Goal: Information Seeking & Learning: Learn about a topic

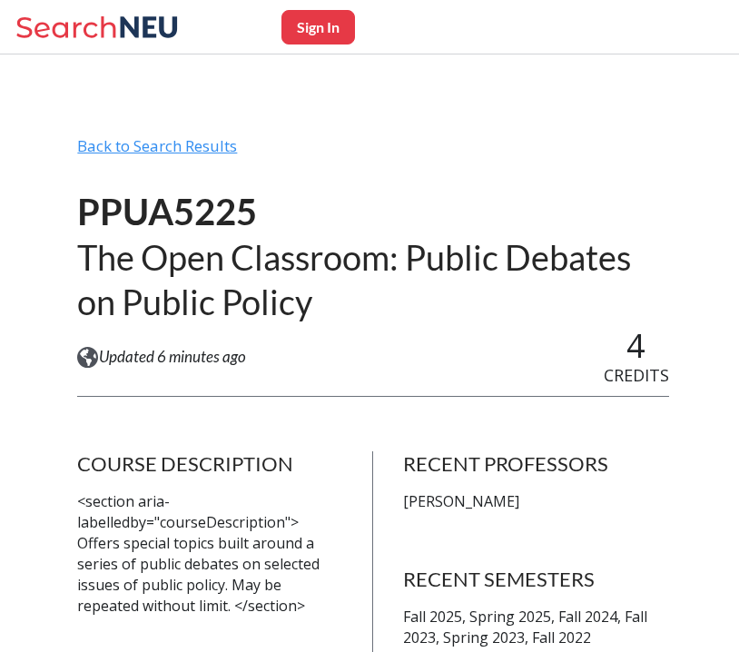
click at [197, 150] on div "Back to Search Results" at bounding box center [372, 153] width 591 height 34
click at [207, 143] on div "Back to Search Results" at bounding box center [372, 153] width 591 height 34
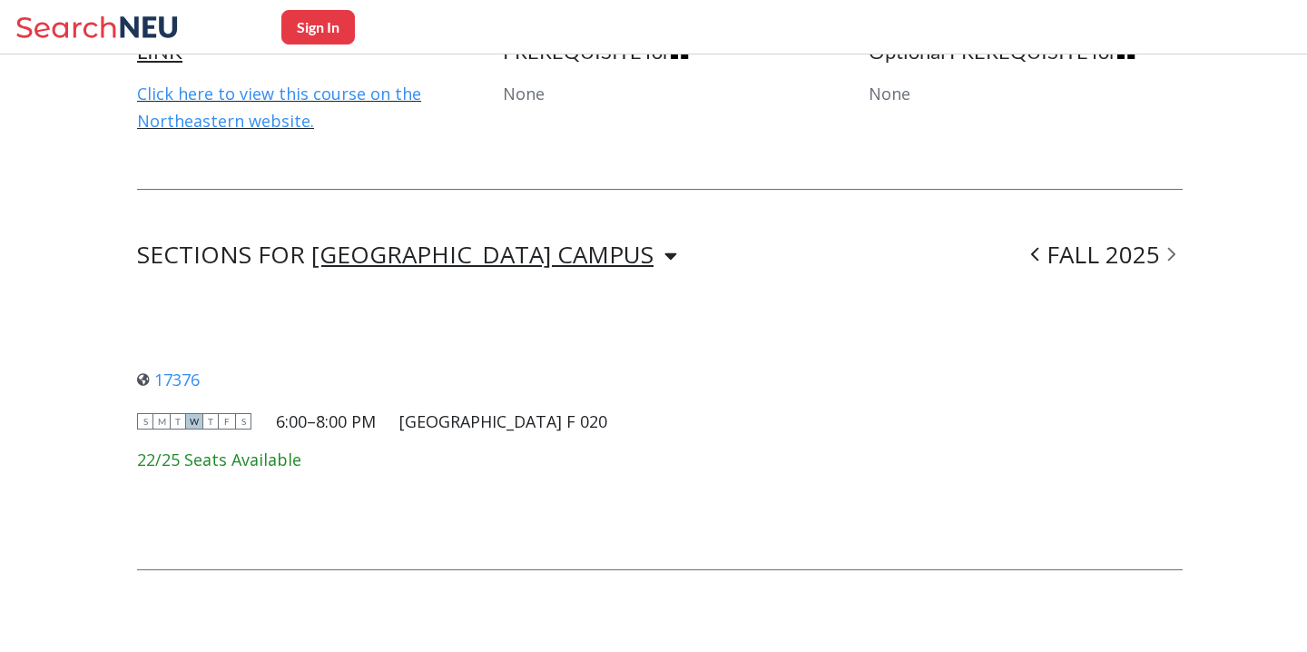
scroll to position [1117, 0]
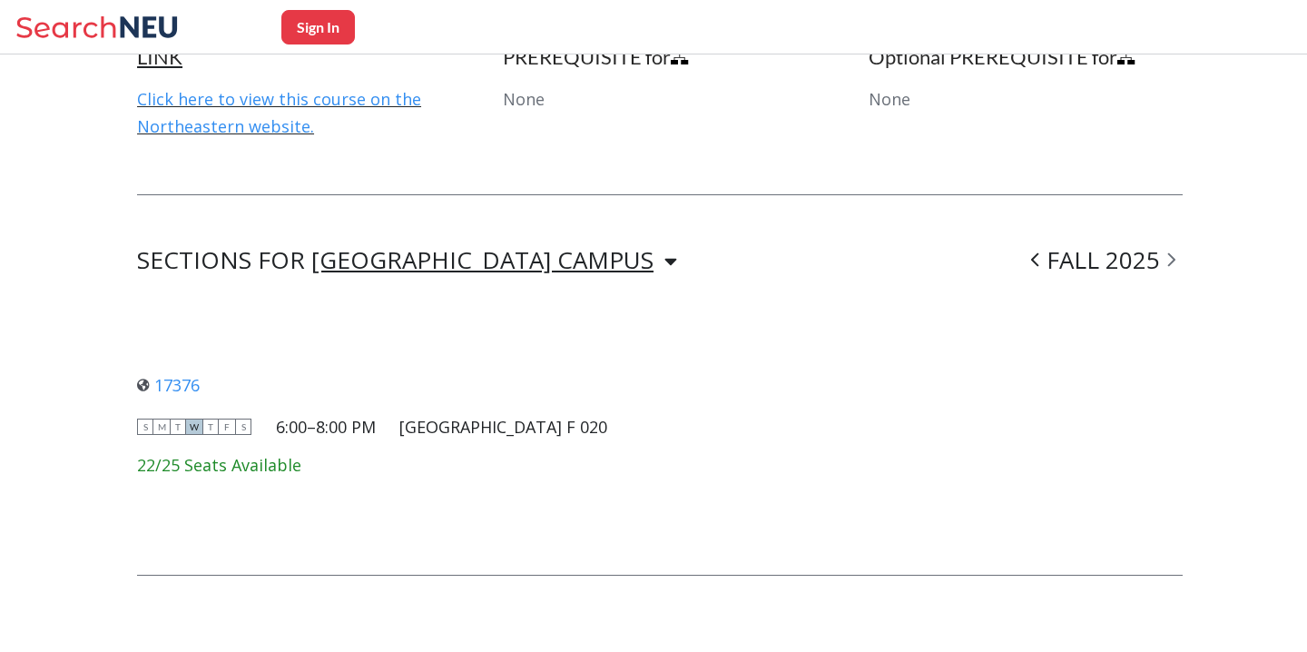
click at [357, 261] on div "[GEOGRAPHIC_DATA] CAMPUS" at bounding box center [482, 260] width 342 height 20
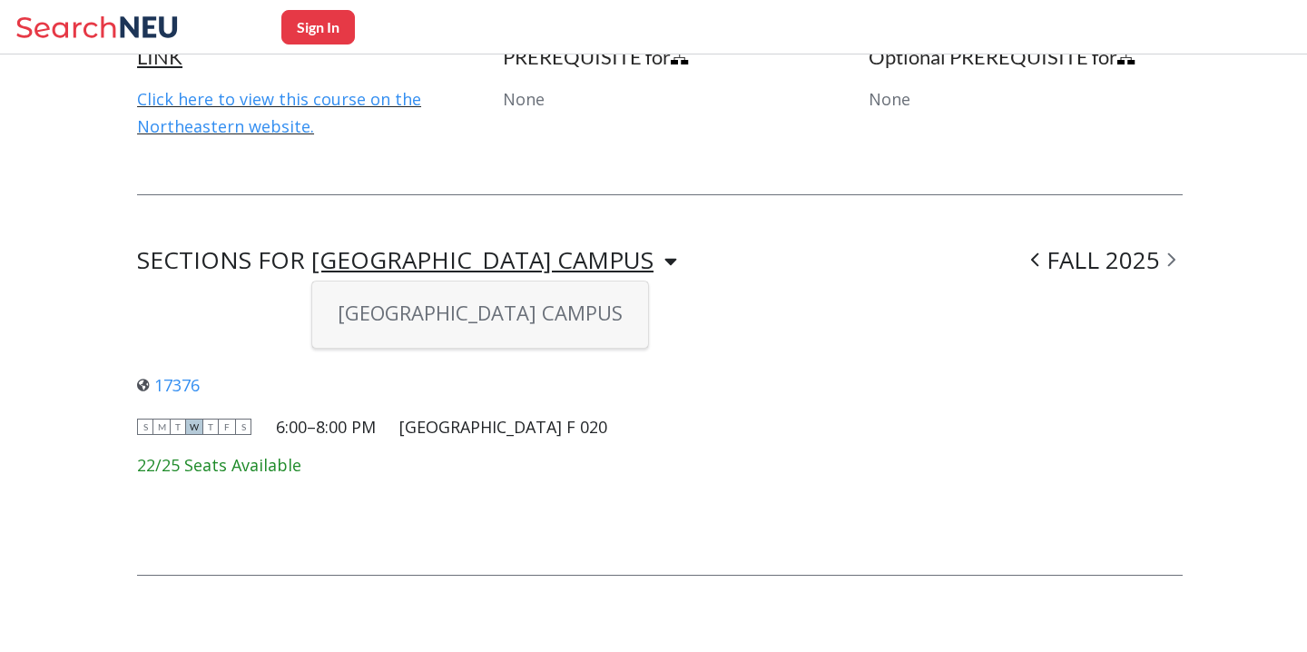
click at [357, 261] on div "[GEOGRAPHIC_DATA] CAMPUS" at bounding box center [482, 260] width 342 height 20
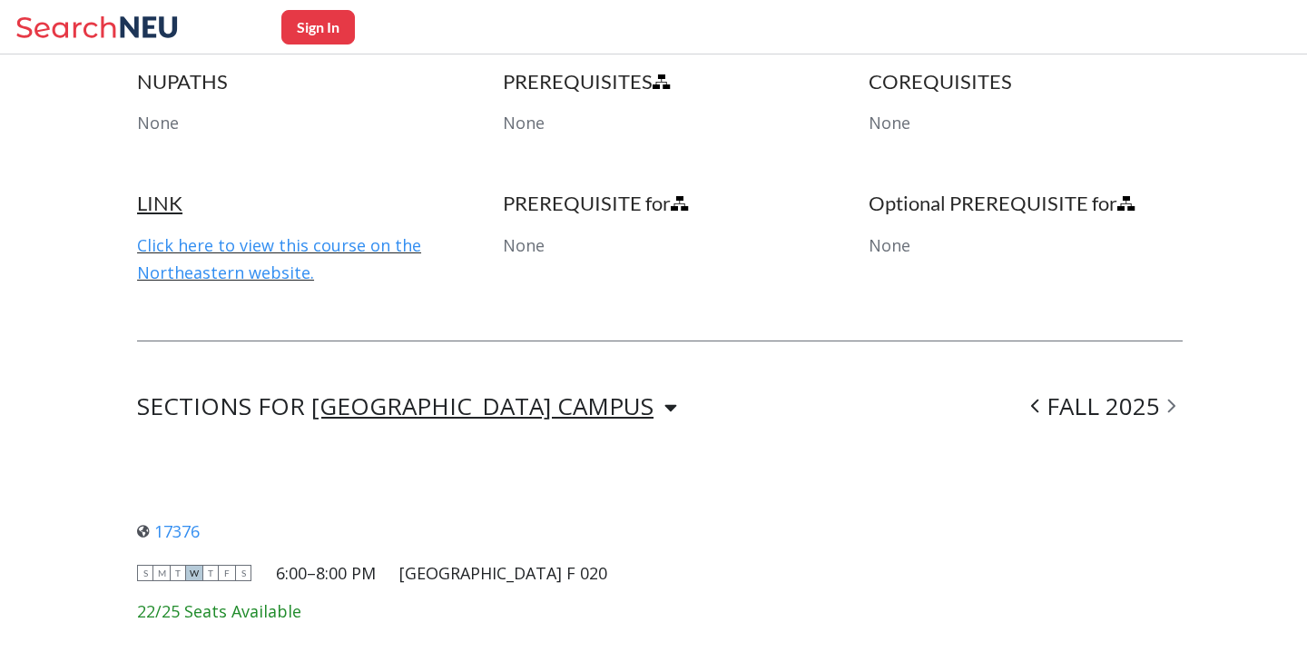
scroll to position [570, 0]
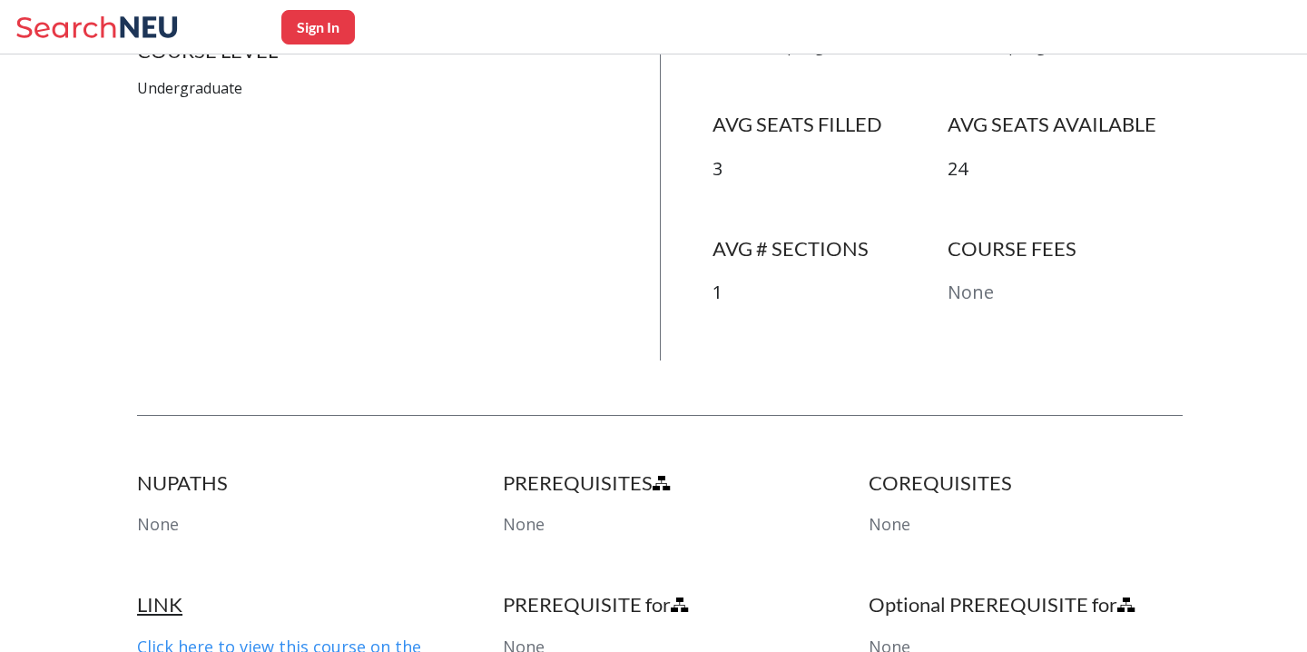
click at [143, 11] on icon at bounding box center [99, 27] width 169 height 36
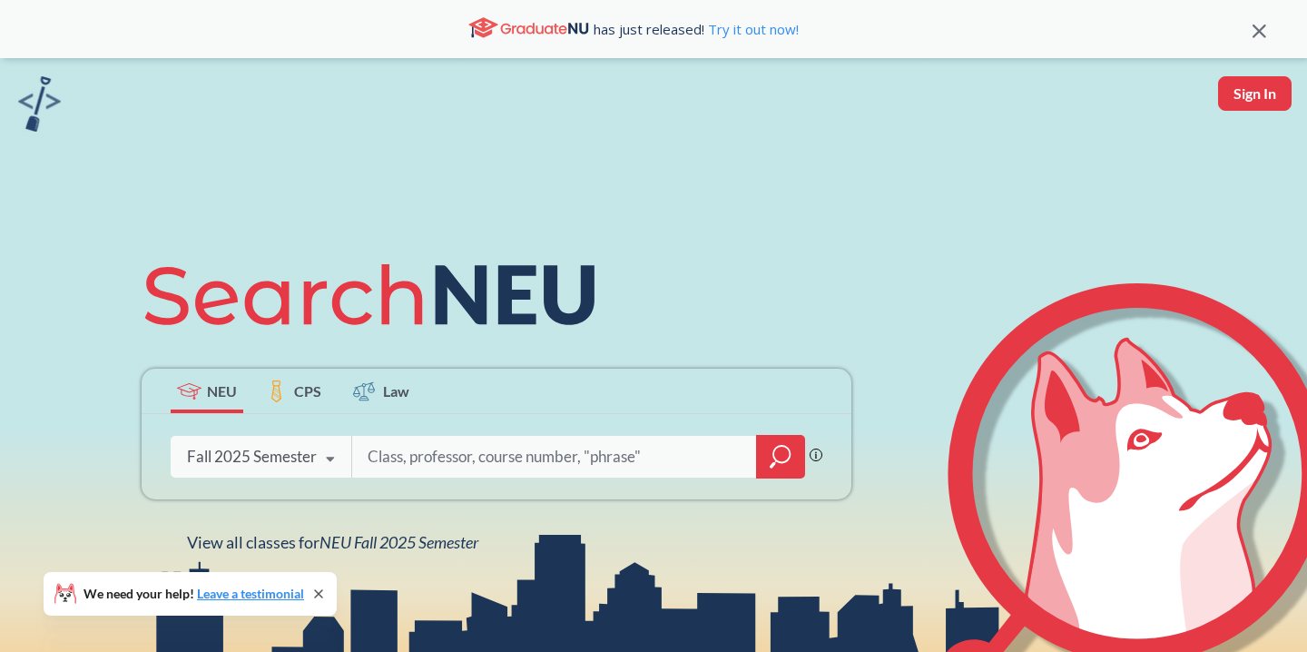
scroll to position [143, 0]
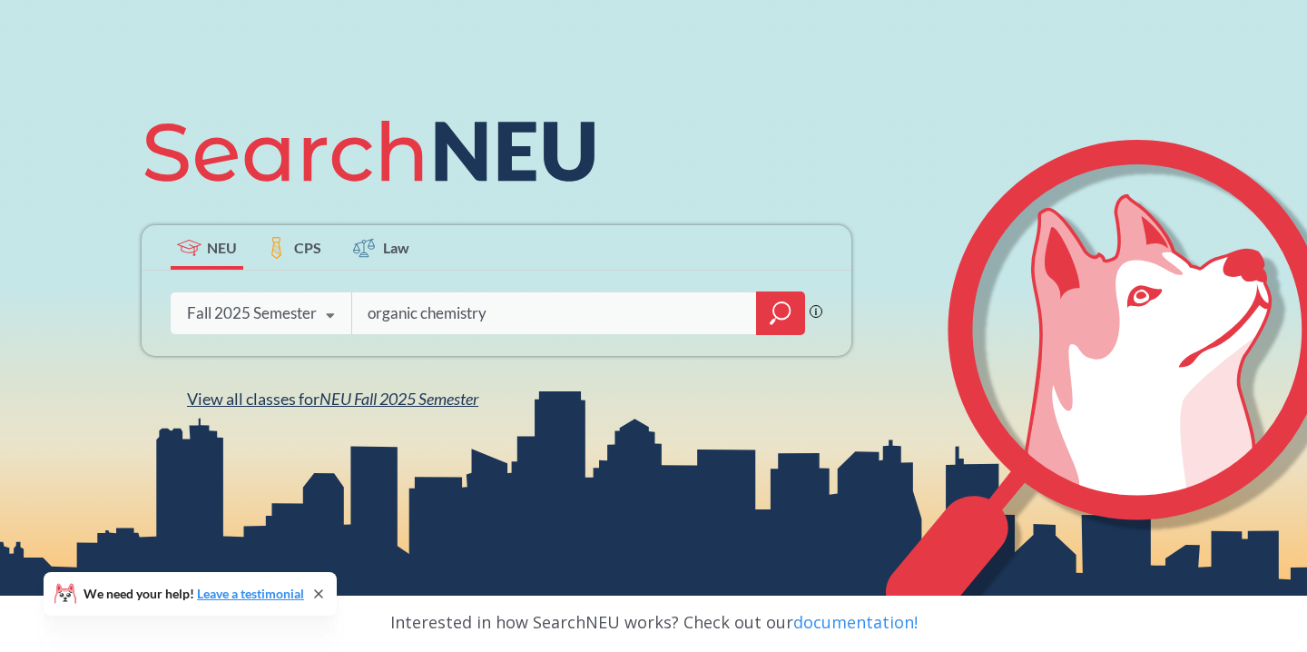
type input "organic chemistry"
click at [346, 395] on span "NEU Fall 2025 Semester" at bounding box center [399, 399] width 159 height 20
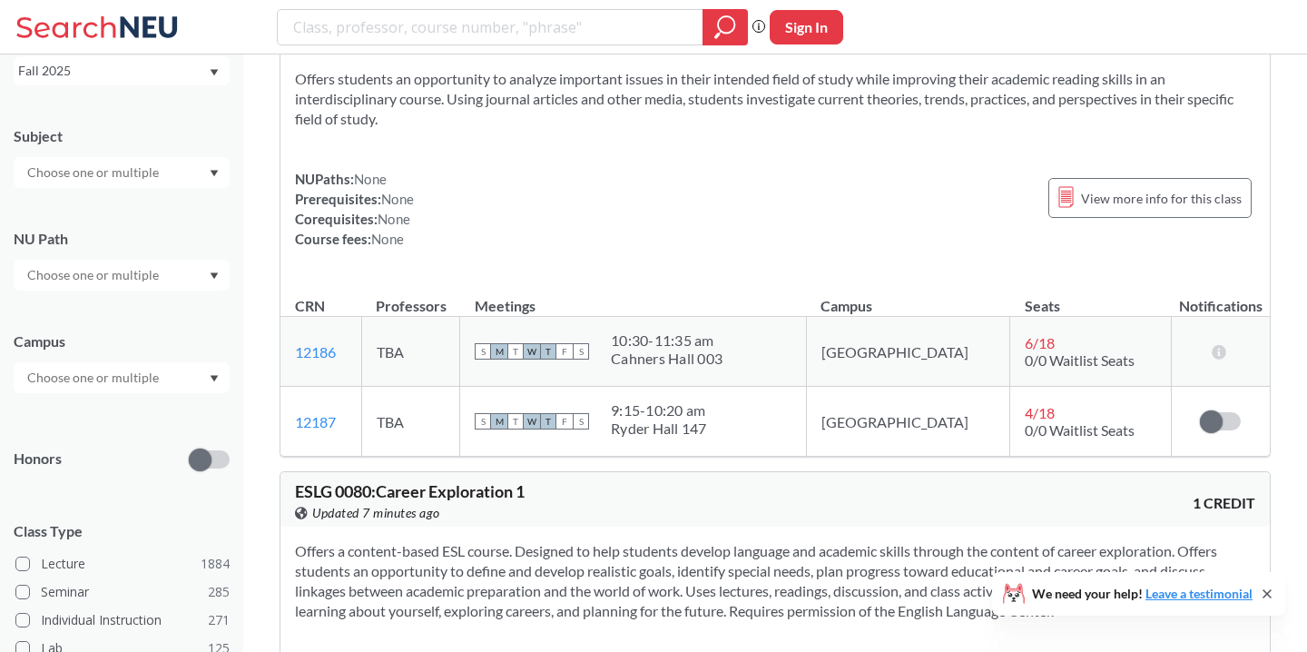
scroll to position [134, 0]
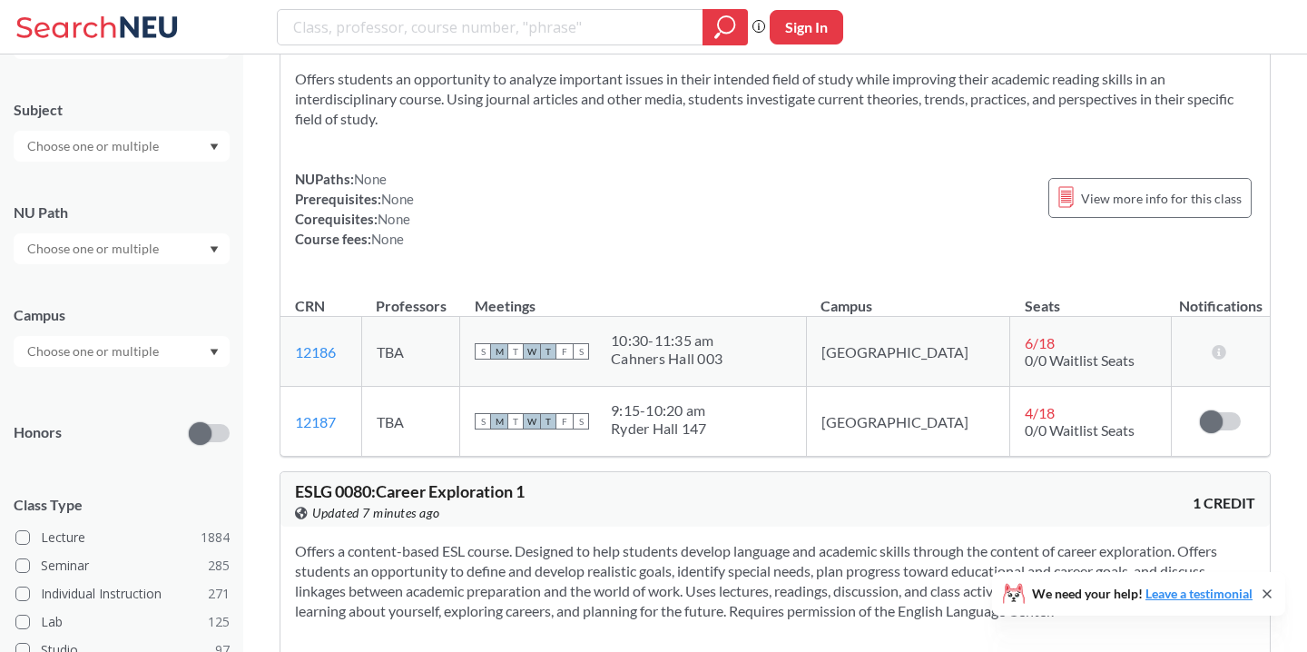
click at [206, 352] on div at bounding box center [122, 351] width 216 height 31
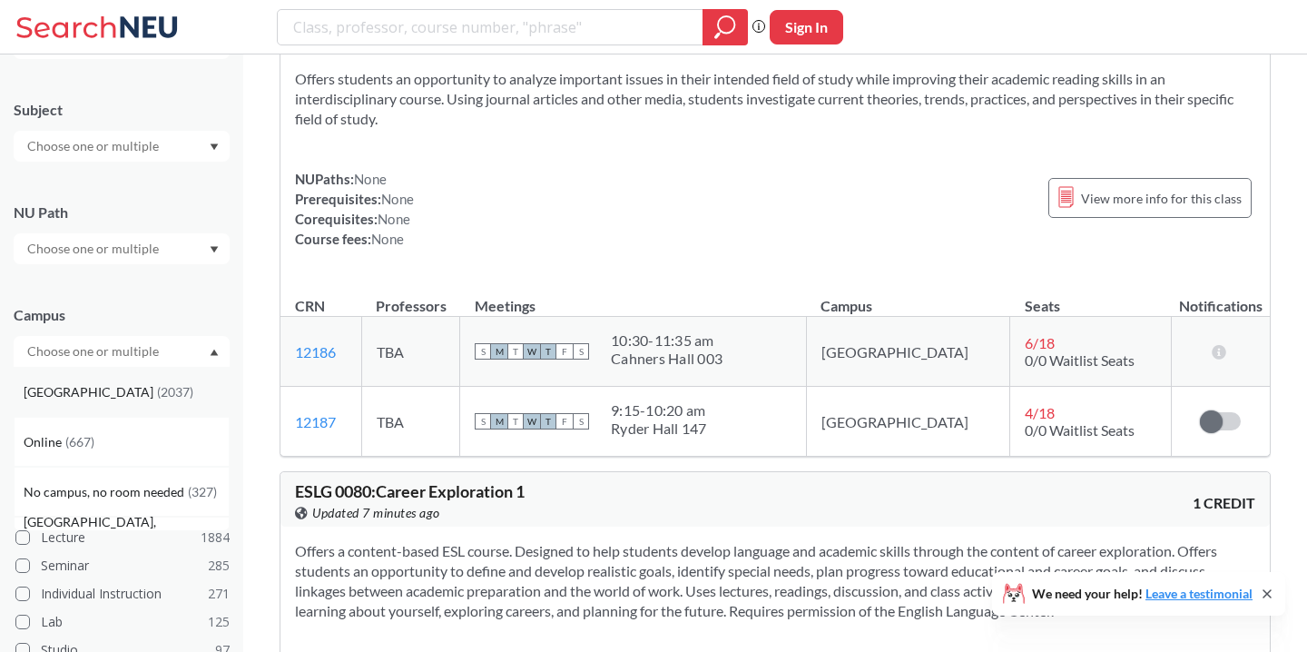
click at [195, 396] on div "[GEOGRAPHIC_DATA] ( 2037 )" at bounding box center [126, 392] width 205 height 20
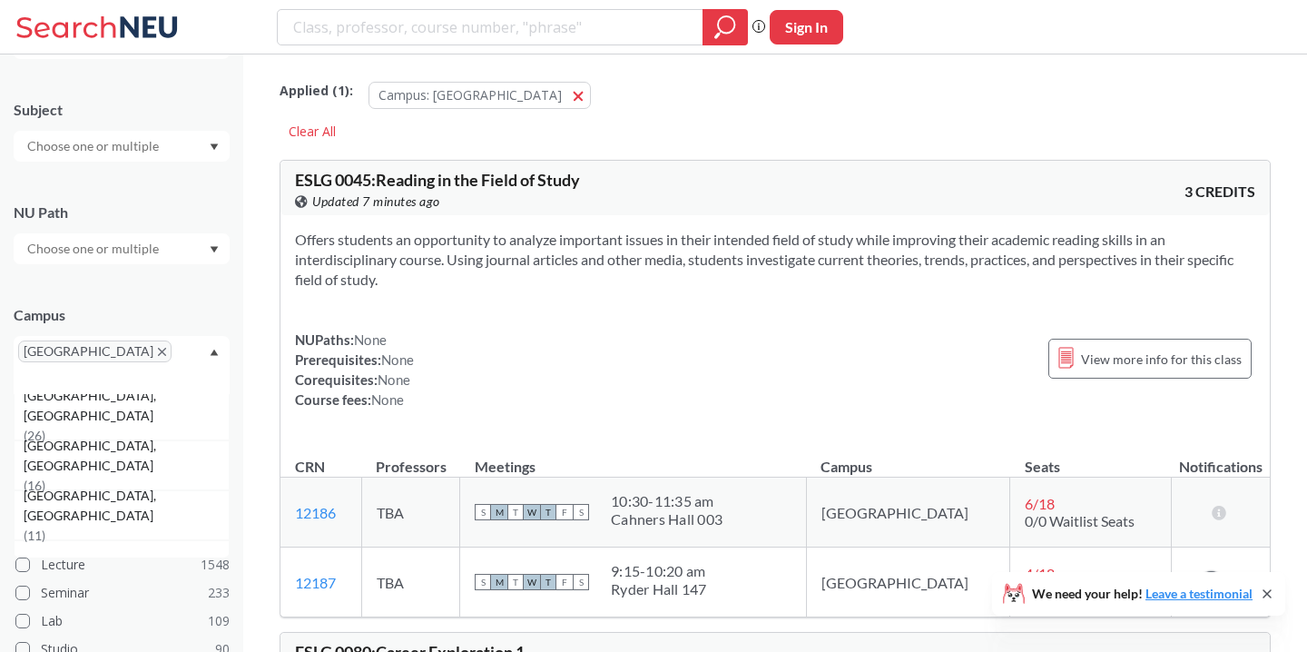
scroll to position [536, 0]
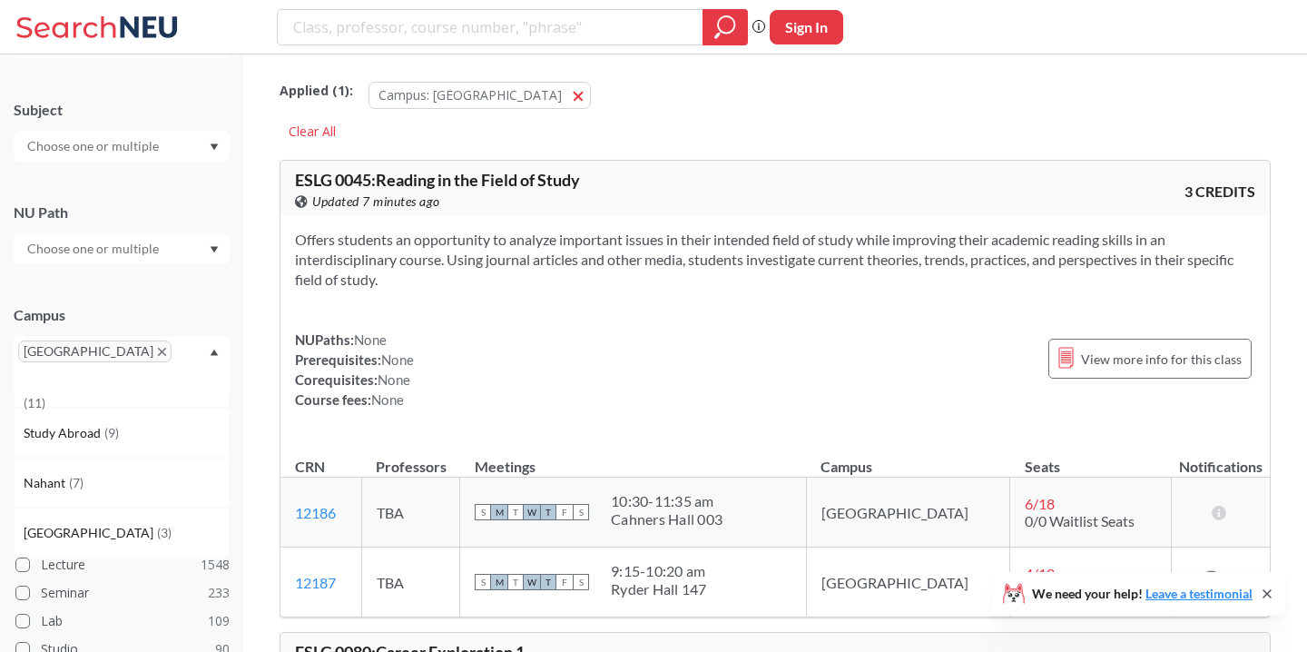
click at [202, 320] on div "Campus" at bounding box center [122, 315] width 216 height 20
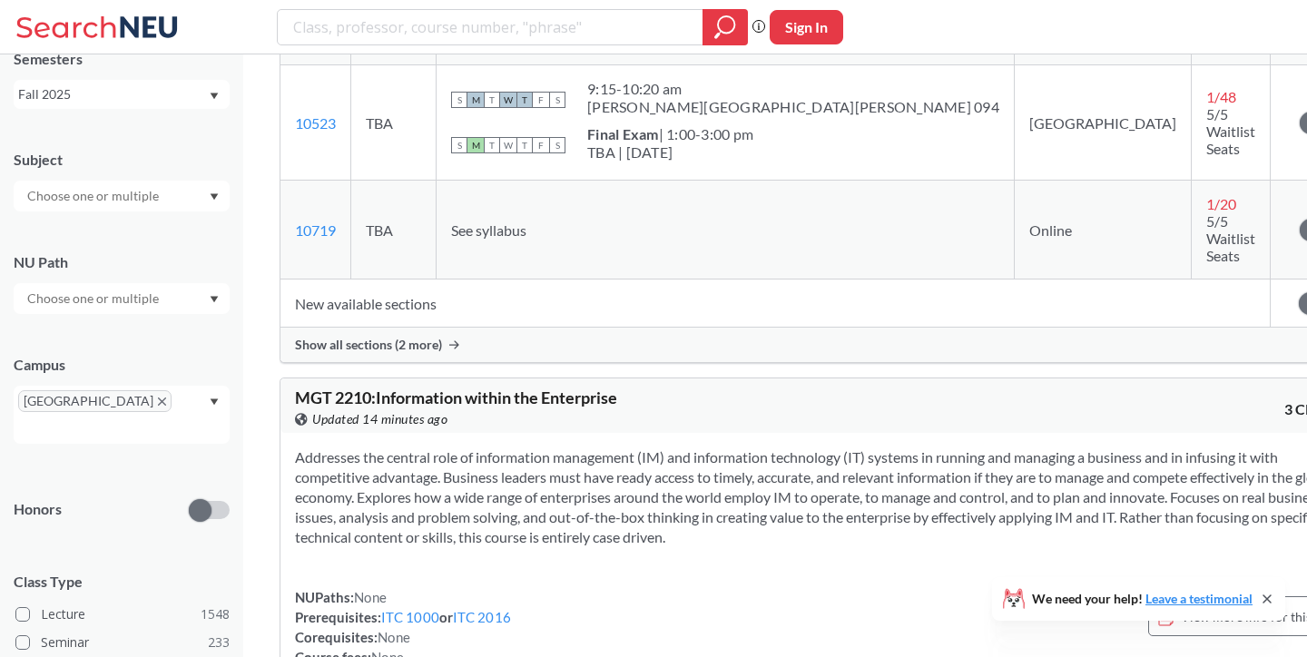
scroll to position [251011, 0]
